Goal: Check status: Check status

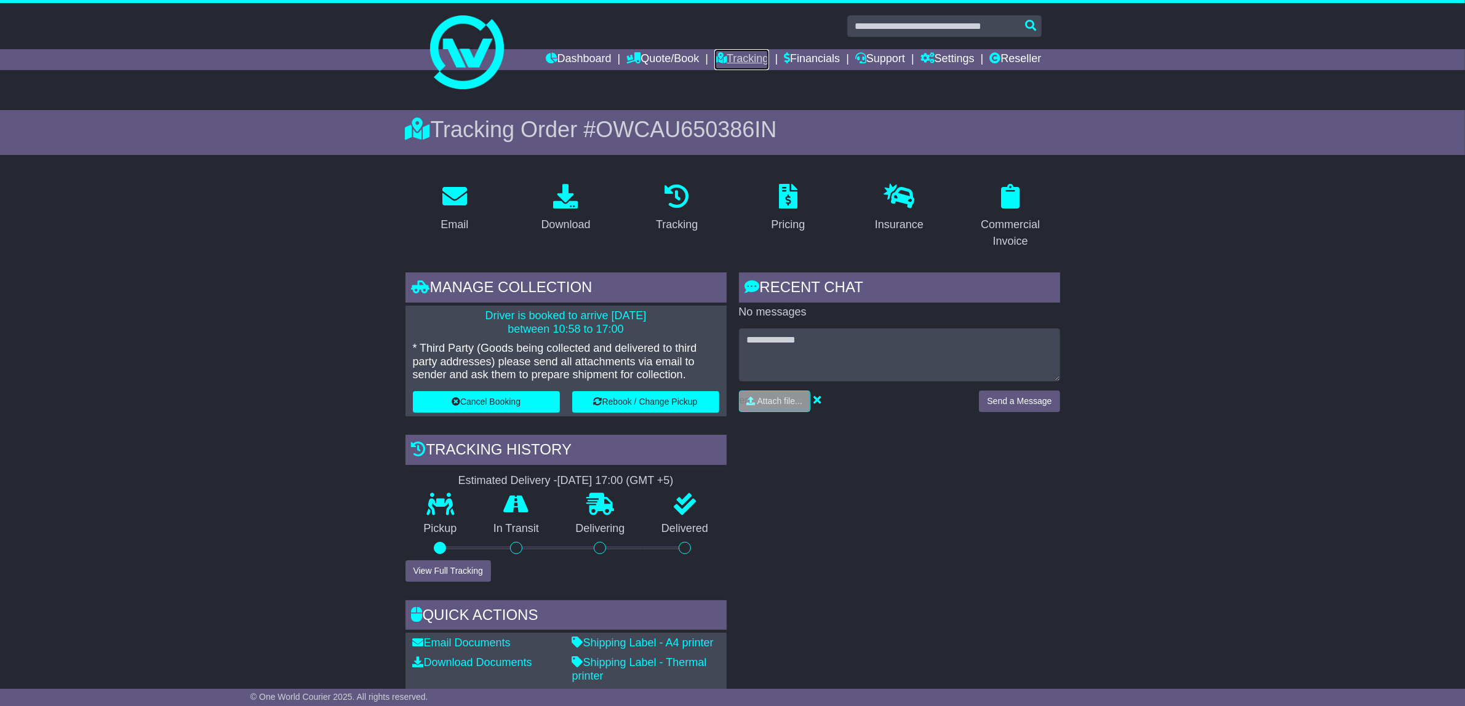
click at [730, 57] on link "Tracking" at bounding box center [741, 59] width 54 height 21
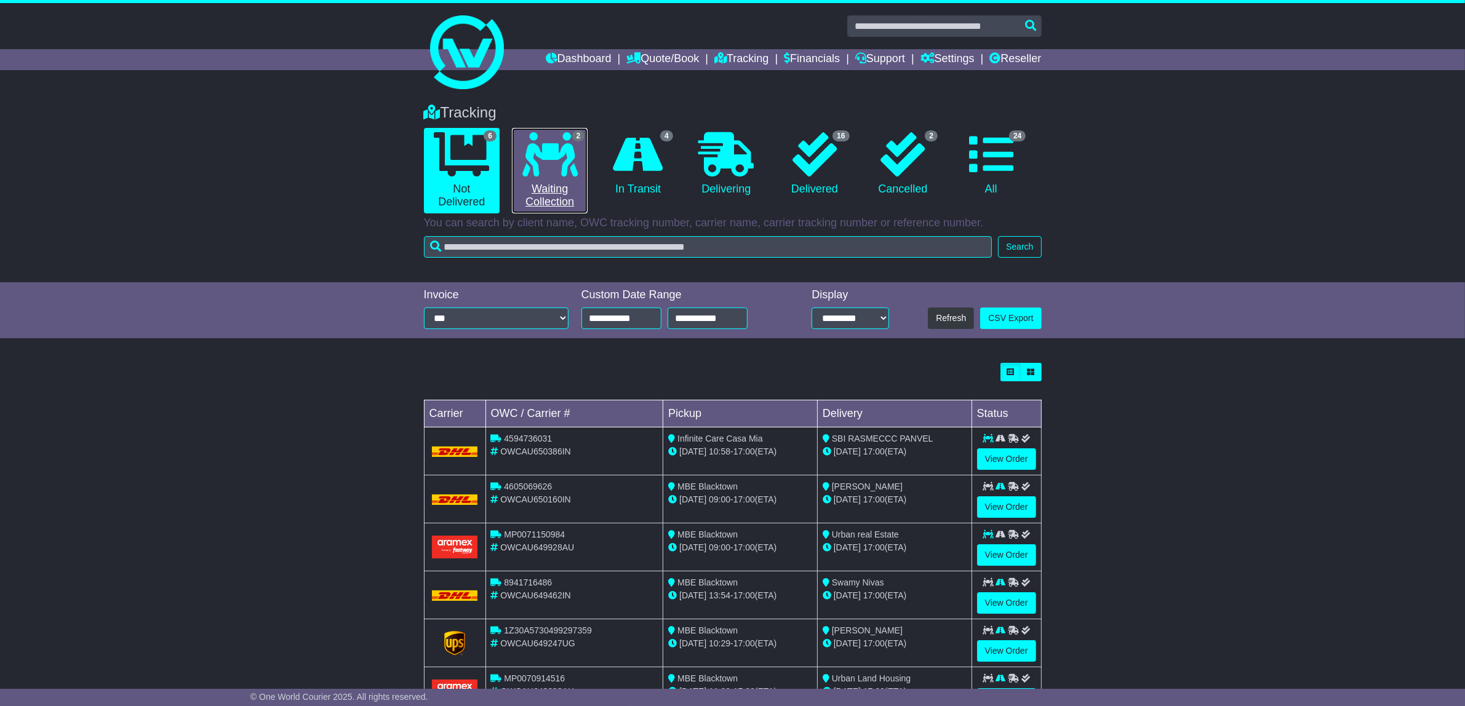
click at [552, 173] on icon at bounding box center [549, 154] width 55 height 44
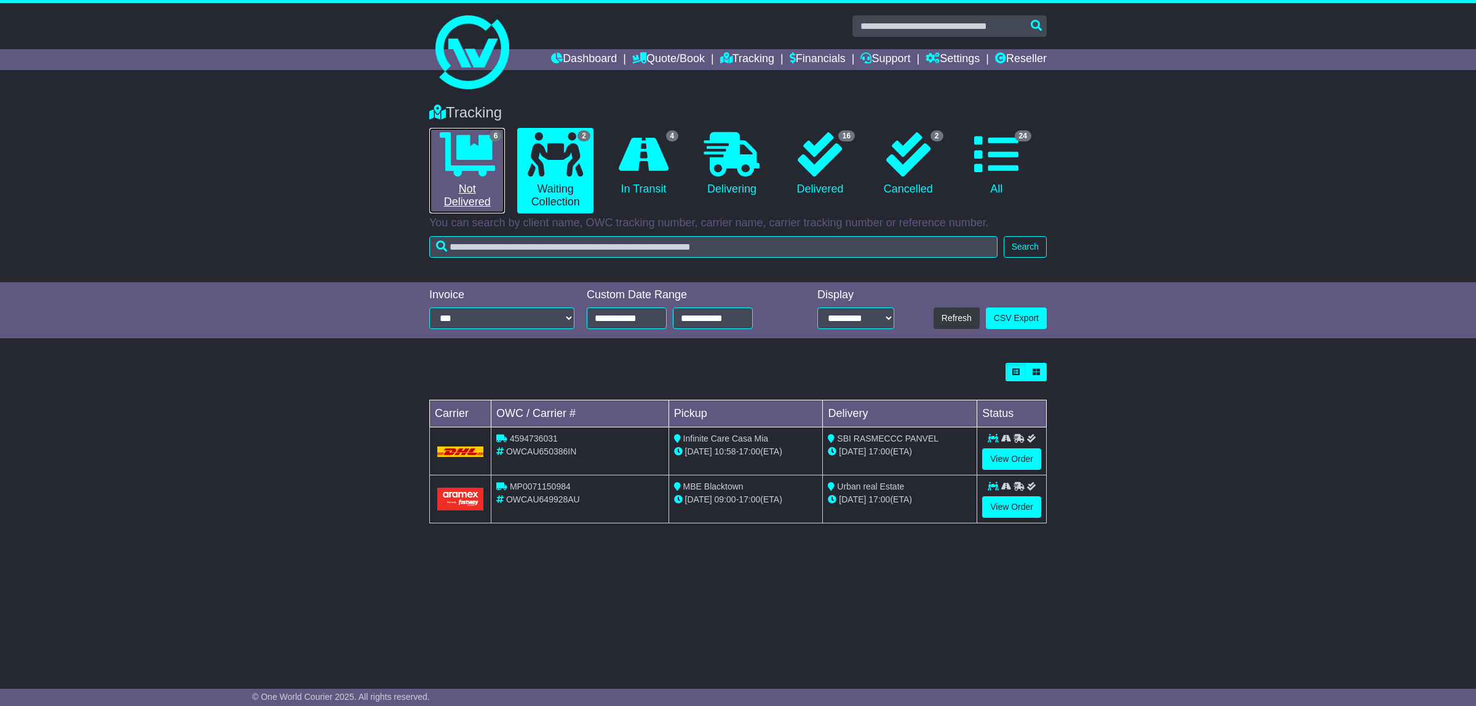
click at [474, 158] on icon at bounding box center [467, 154] width 55 height 44
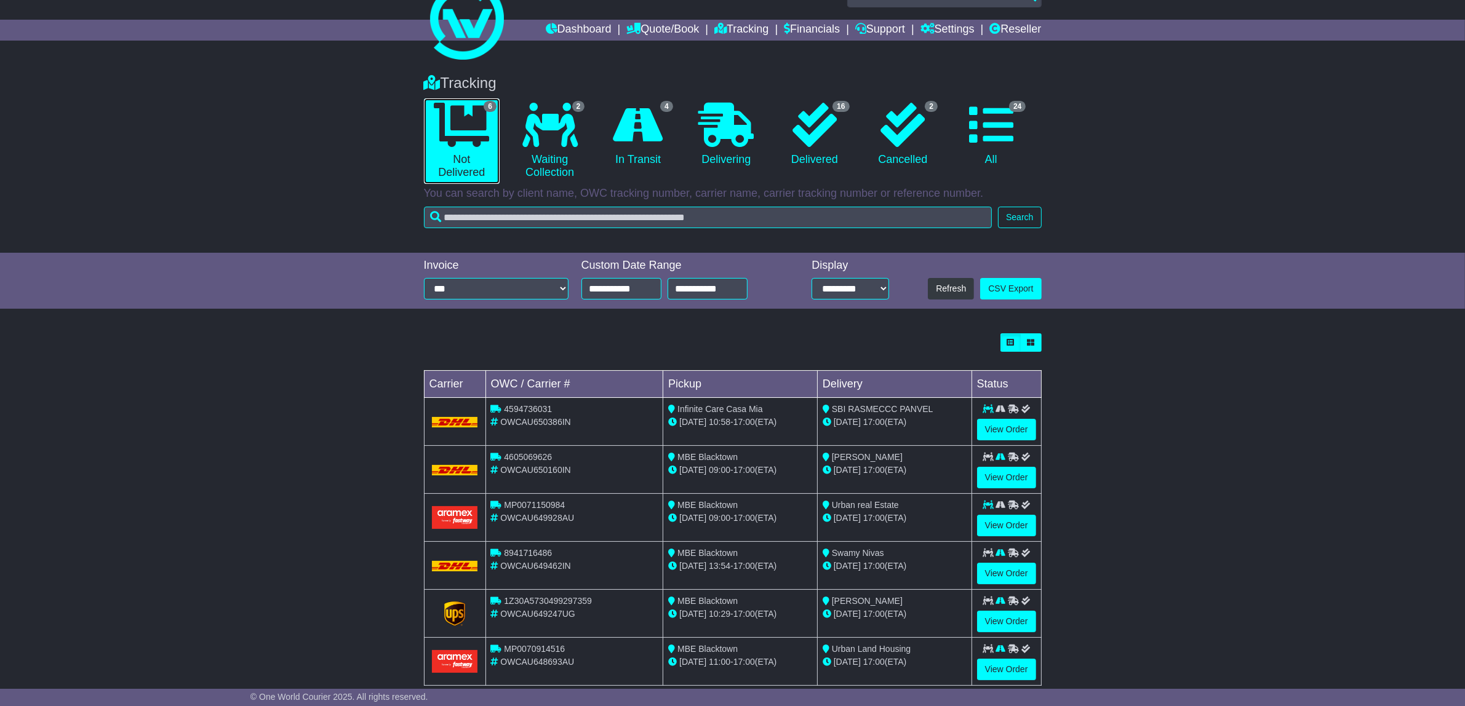
scroll to position [56, 0]
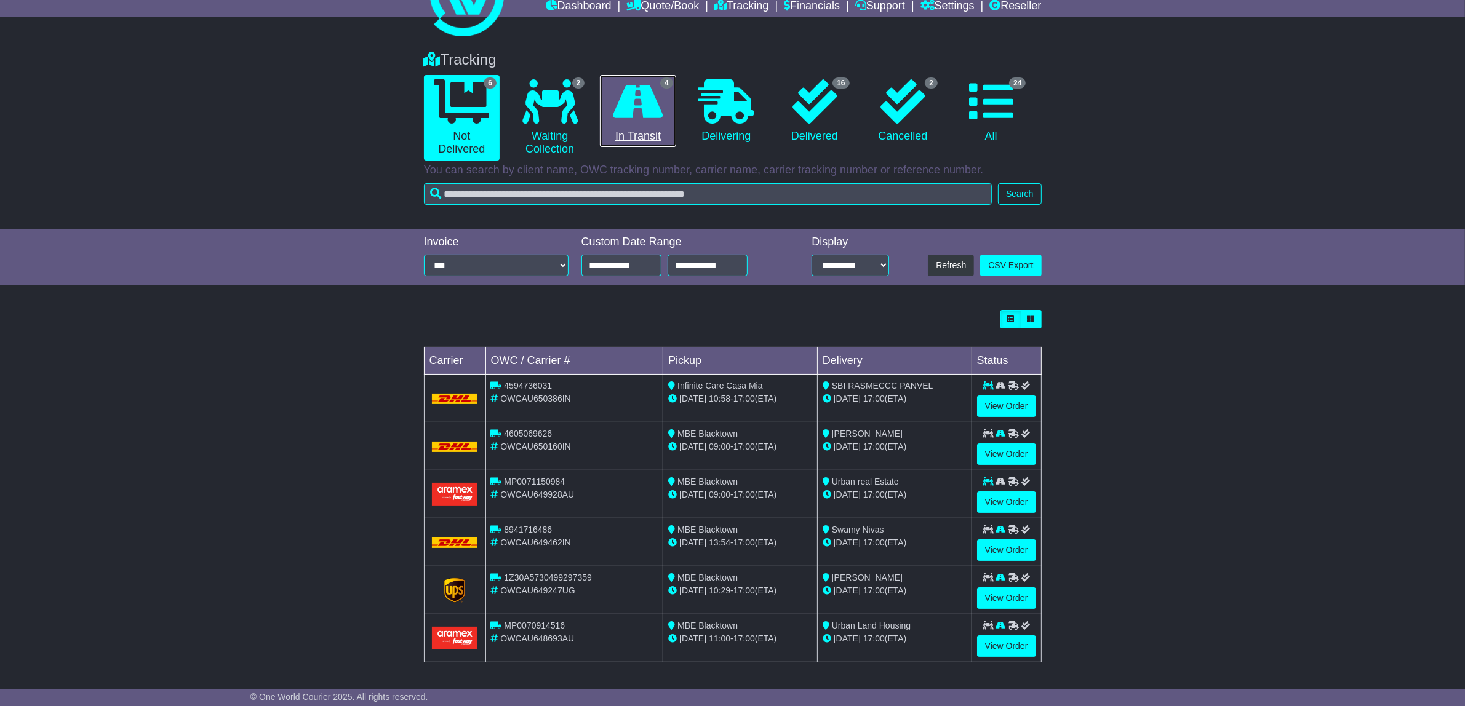
click at [653, 103] on icon at bounding box center [638, 101] width 50 height 44
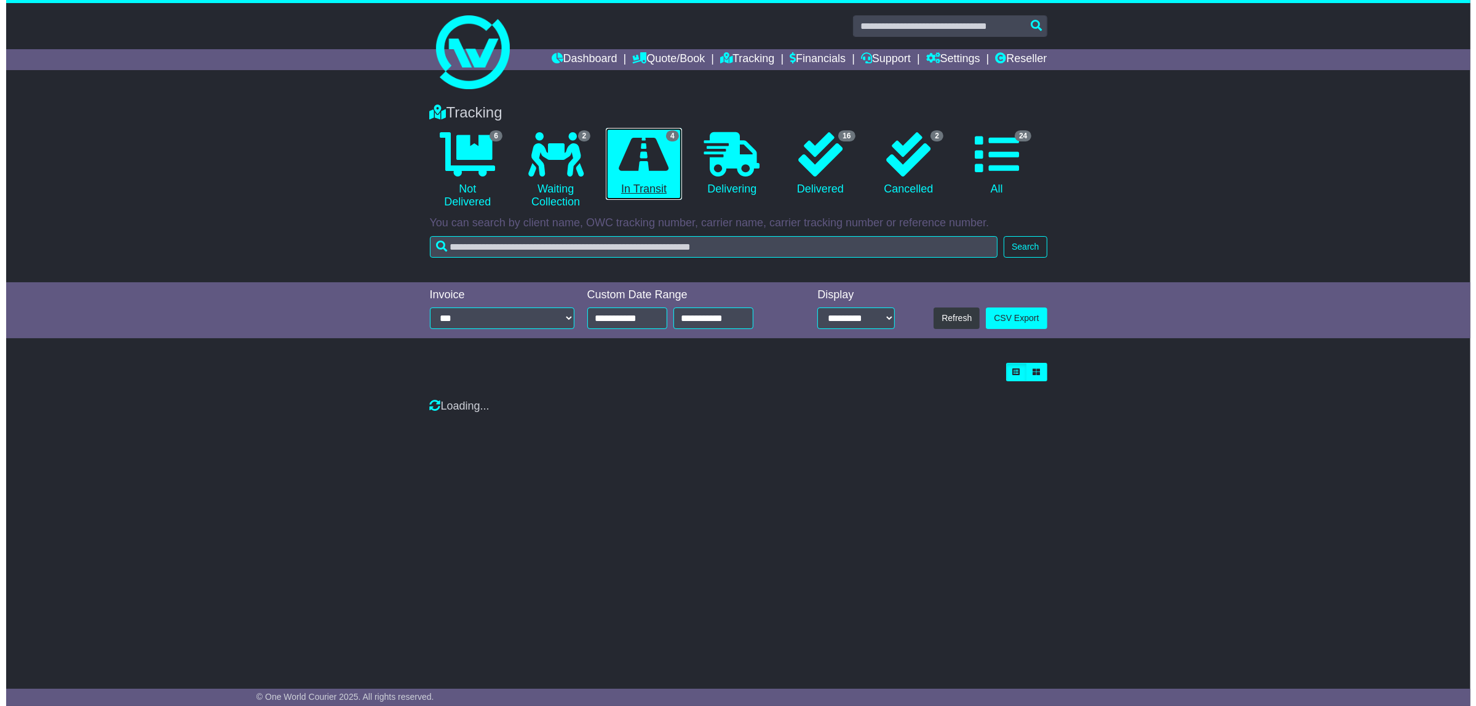
scroll to position [0, 0]
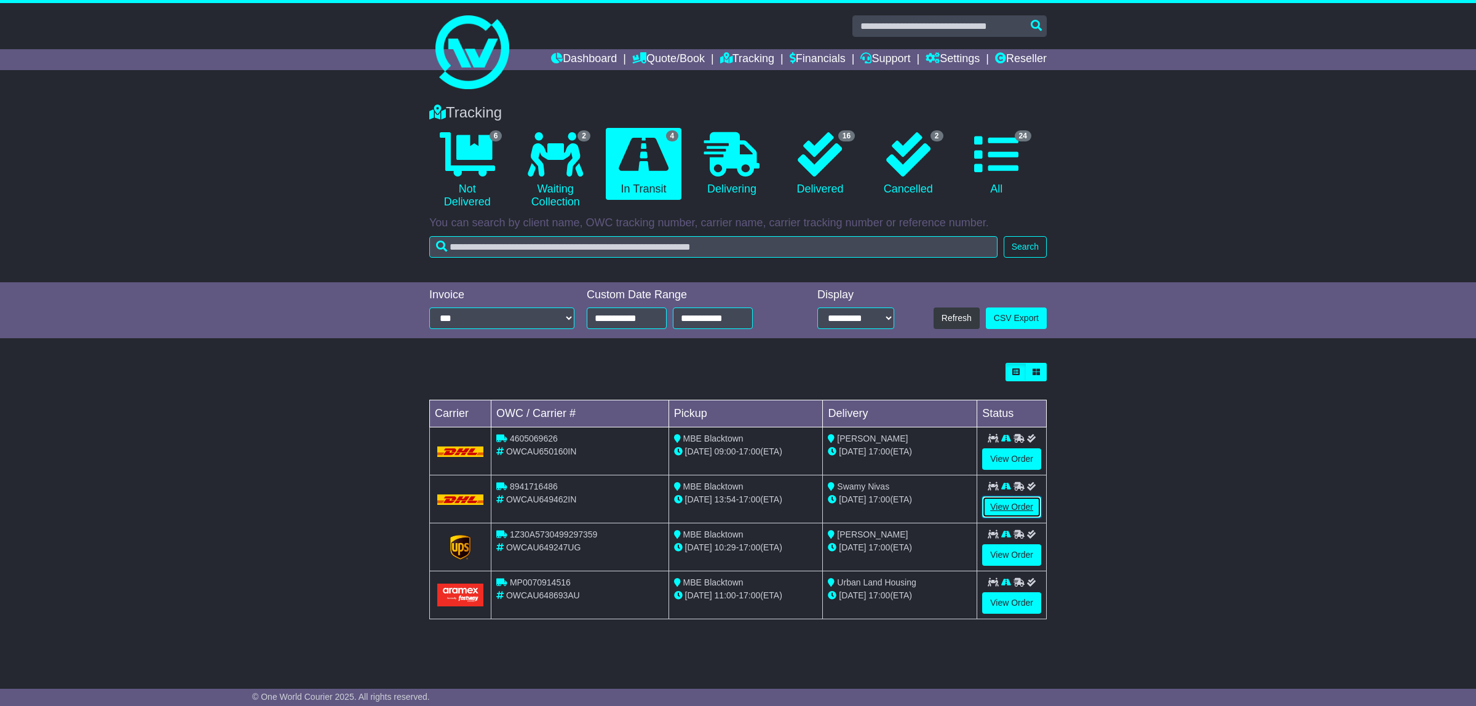
click at [1014, 511] on link "View Order" at bounding box center [1011, 507] width 59 height 22
